Goal: Book appointment/travel/reservation

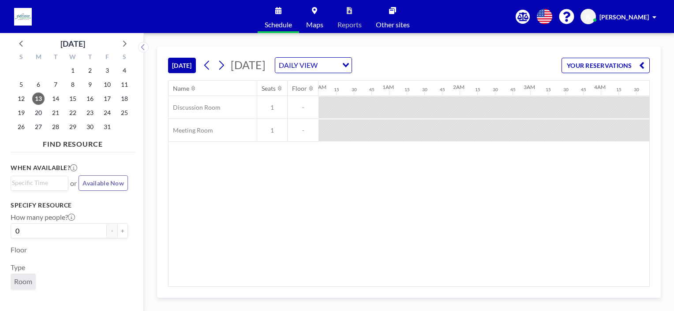
scroll to position [0, 1076]
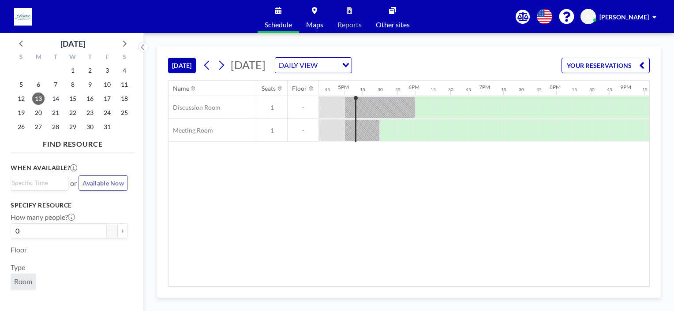
scroll to position [0, 1182]
click at [58, 97] on span "14" at bounding box center [55, 99] width 12 height 12
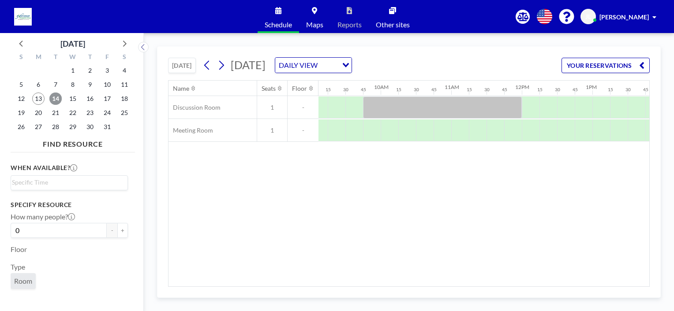
scroll to position [0, 592]
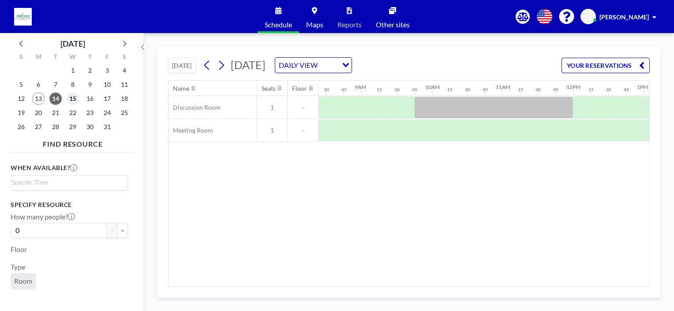
click at [74, 101] on span "15" at bounding box center [73, 99] width 12 height 12
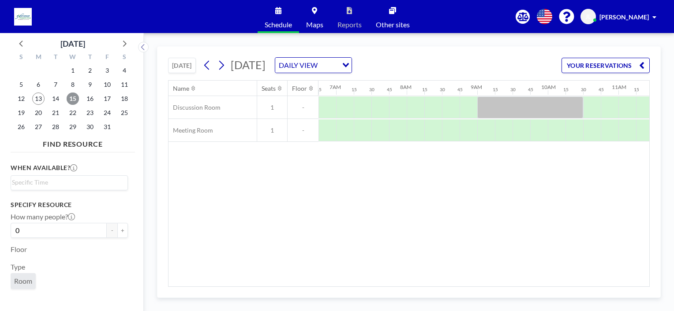
scroll to position [0, 512]
click at [35, 98] on span "13" at bounding box center [38, 99] width 12 height 12
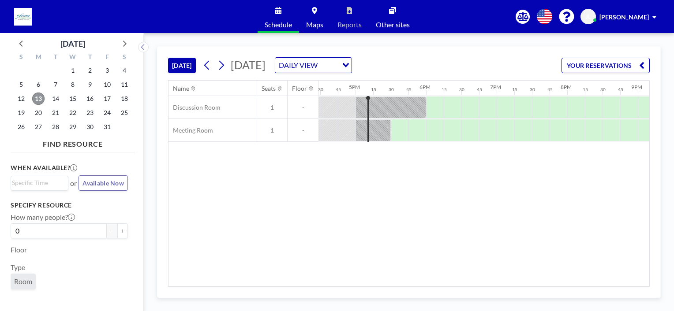
scroll to position [0, 1182]
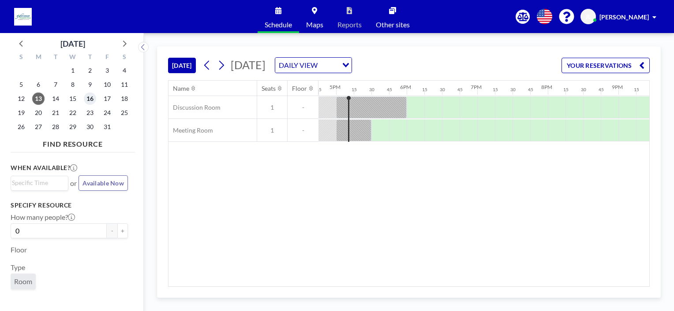
click at [92, 95] on span "16" at bounding box center [90, 99] width 12 height 12
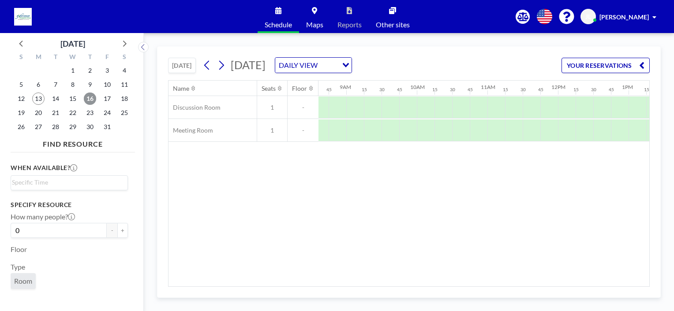
scroll to position [0, 605]
click at [110, 100] on span "17" at bounding box center [107, 99] width 12 height 12
click at [44, 100] on span "13" at bounding box center [38, 99] width 12 height 12
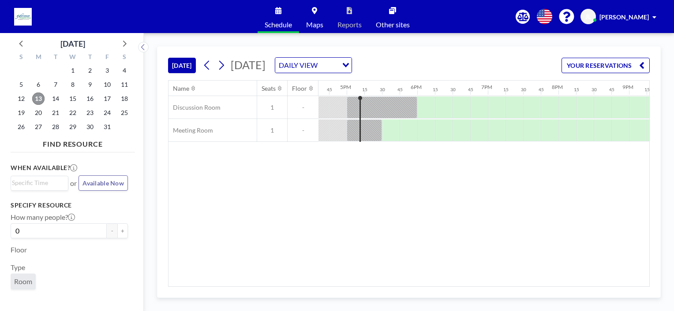
scroll to position [0, 1182]
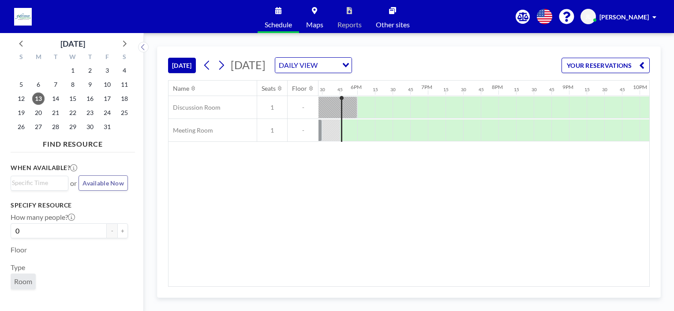
scroll to position [0, 1235]
